Goal: Information Seeking & Learning: Find specific fact

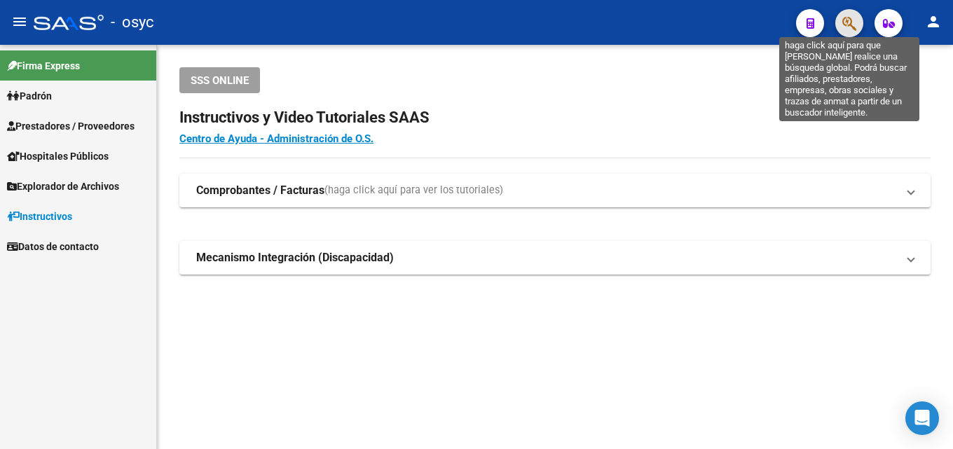
click at [847, 27] on icon "button" at bounding box center [849, 23] width 14 height 16
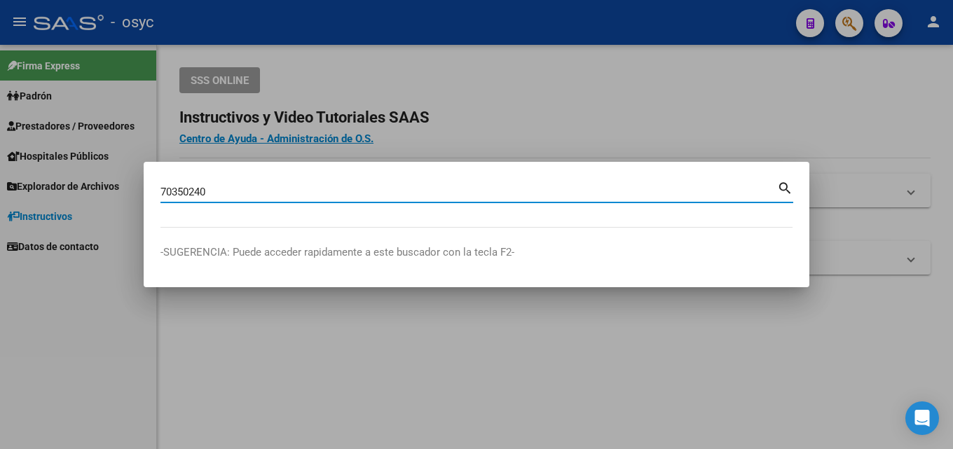
type input "70350240"
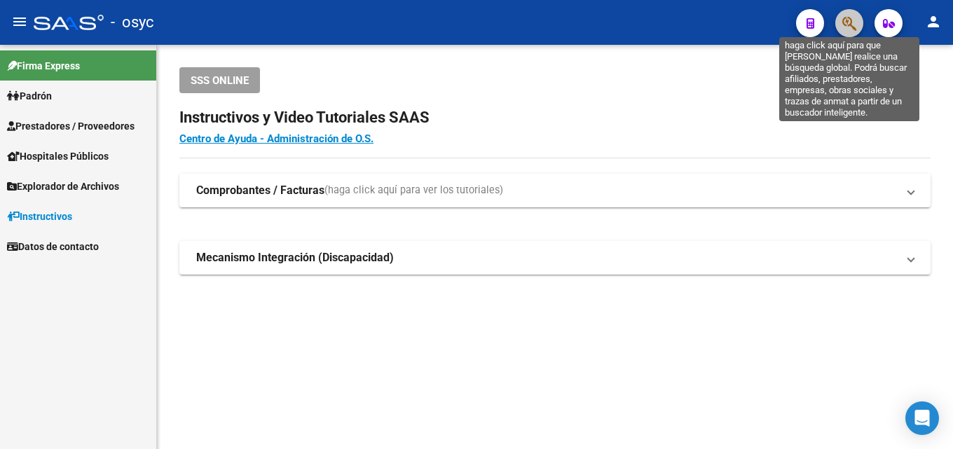
click at [855, 17] on icon "button" at bounding box center [849, 23] width 14 height 16
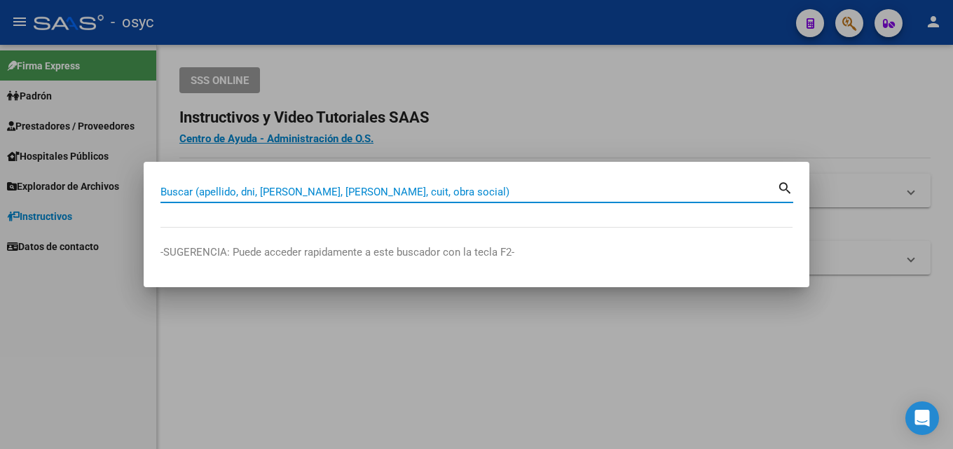
paste input "2G38759541-5"
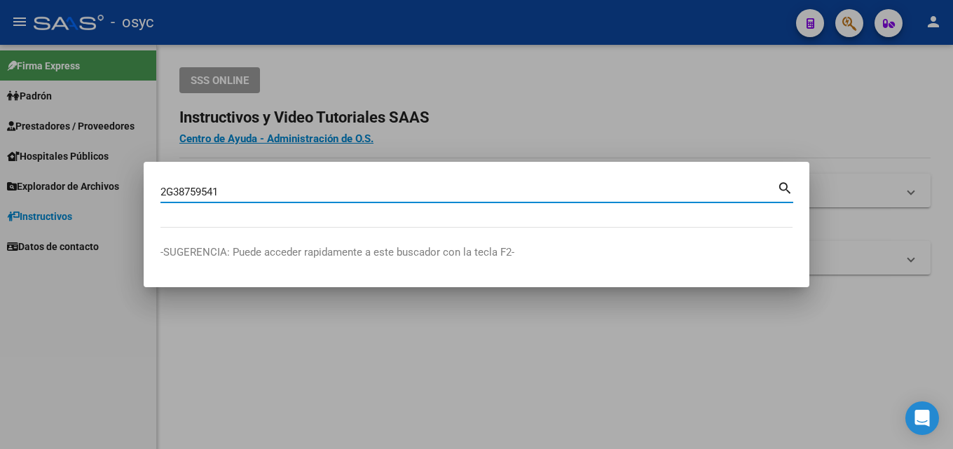
click at [170, 191] on input "2G38759541" at bounding box center [468, 192] width 617 height 13
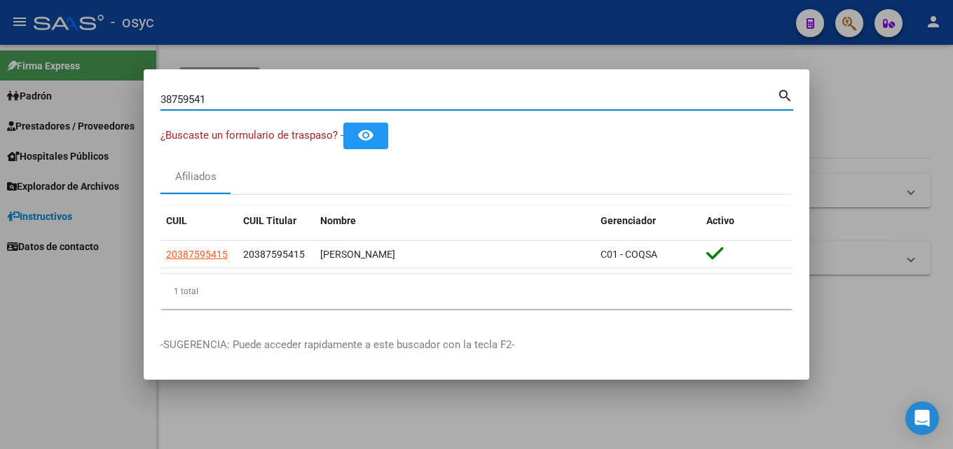
click at [792, 92] on mat-icon "search" at bounding box center [785, 94] width 16 height 17
click at [528, 99] on input "38759541" at bounding box center [468, 99] width 617 height 13
paste input "20-30493584-8"
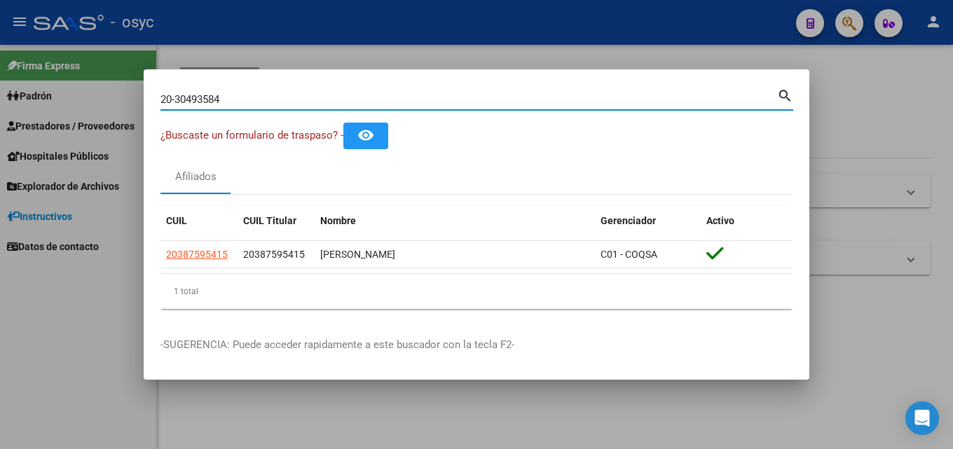
click at [175, 101] on input "20-30493584" at bounding box center [468, 99] width 617 height 13
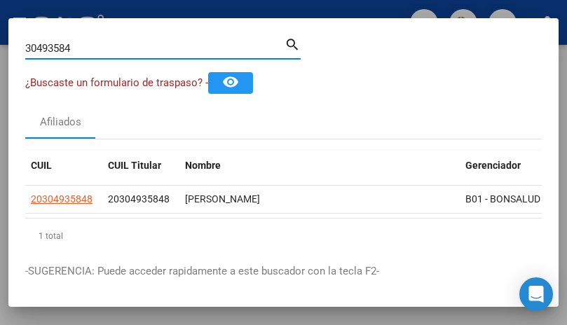
click at [45, 43] on input "30493584" at bounding box center [154, 48] width 259 height 13
type input "38703859"
